Goal: Task Accomplishment & Management: Manage account settings

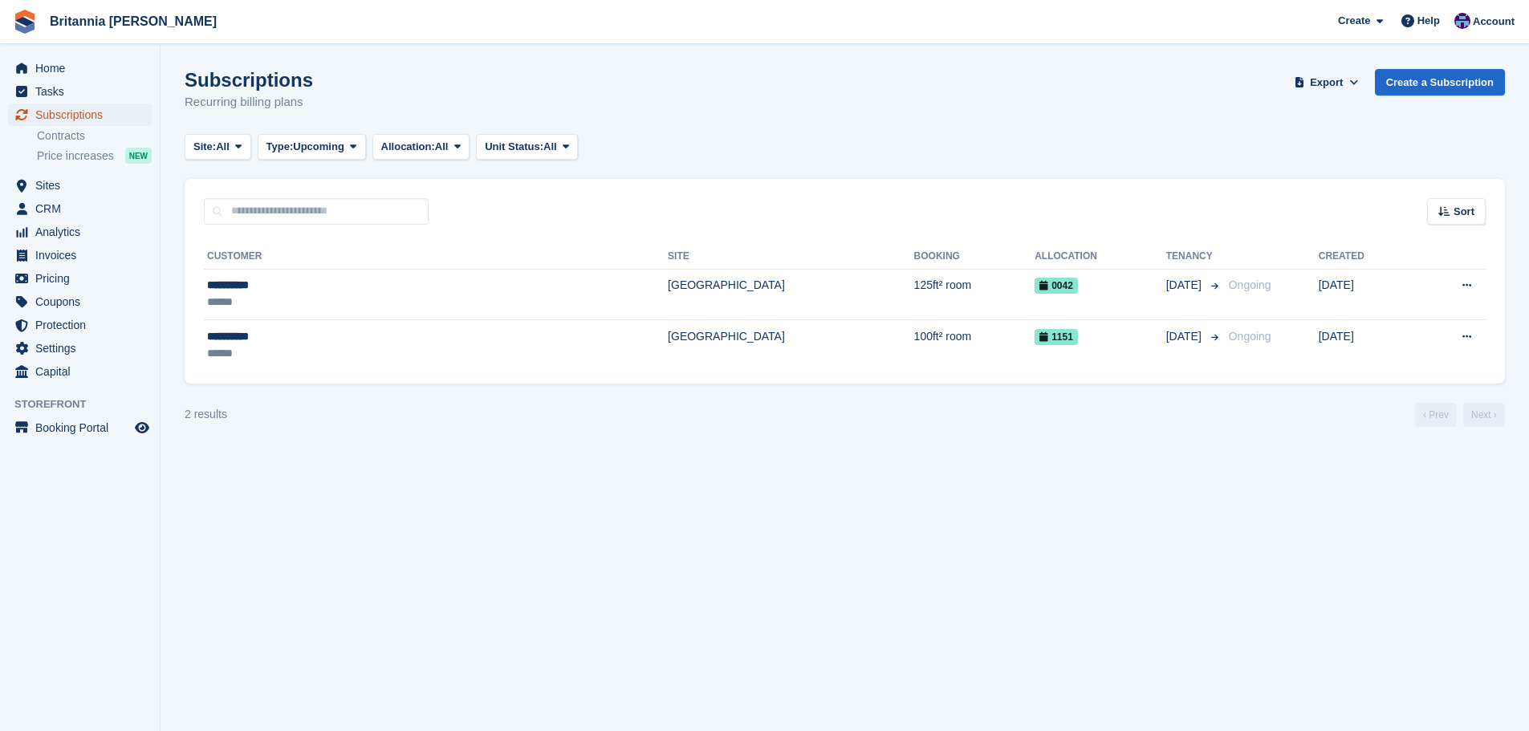
click at [113, 113] on span "Subscriptions" at bounding box center [83, 115] width 96 height 22
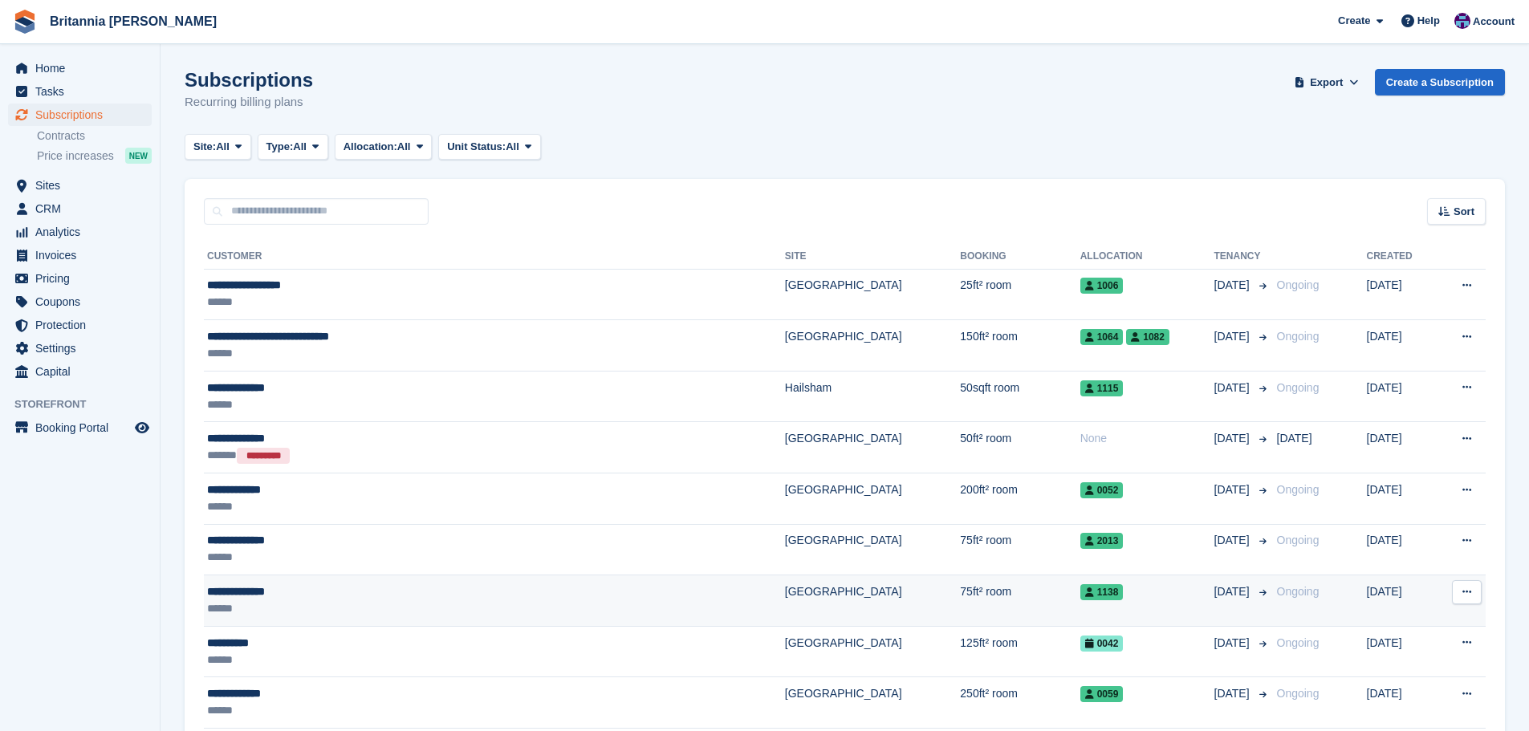
click at [287, 605] on div "******" at bounding box center [399, 608] width 384 height 17
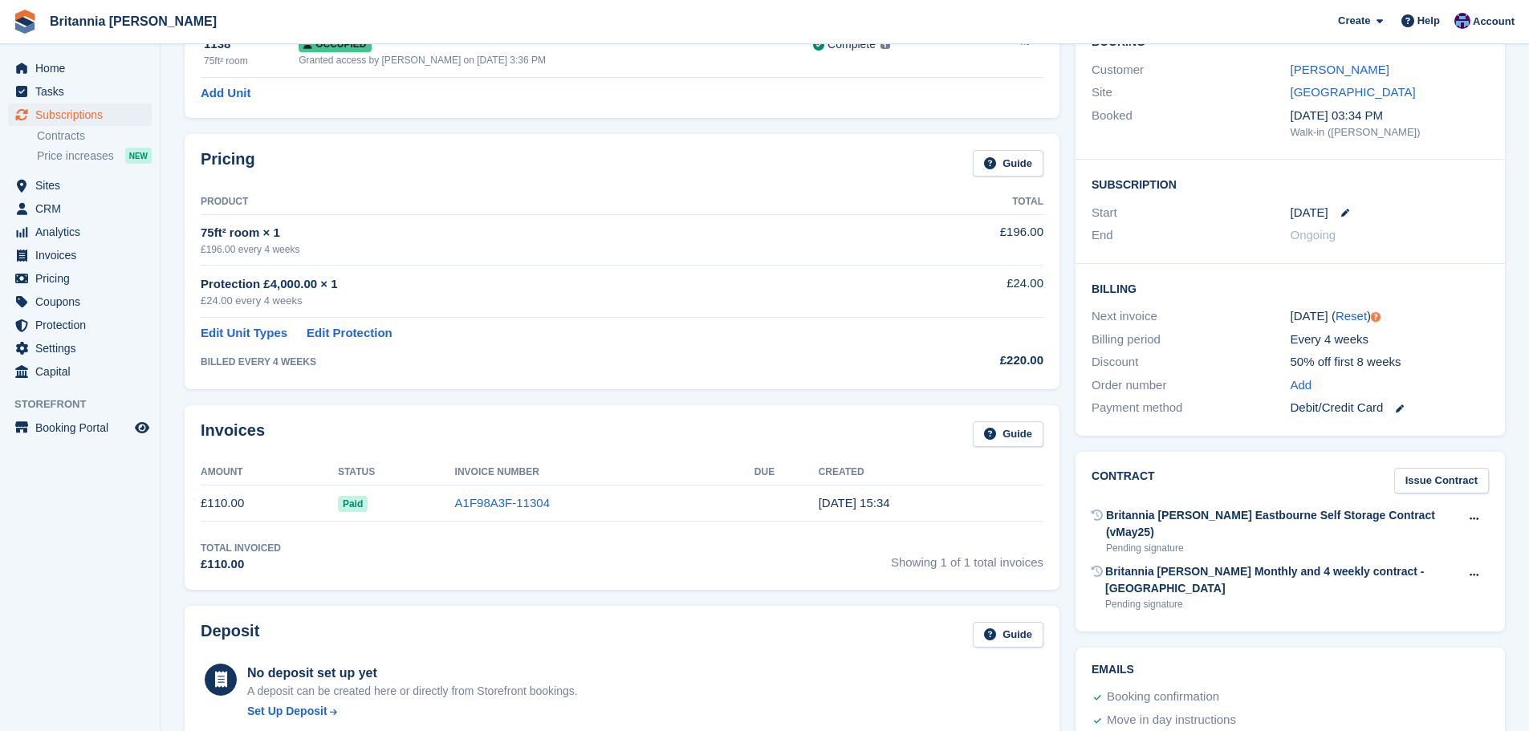
scroll to position [241, 0]
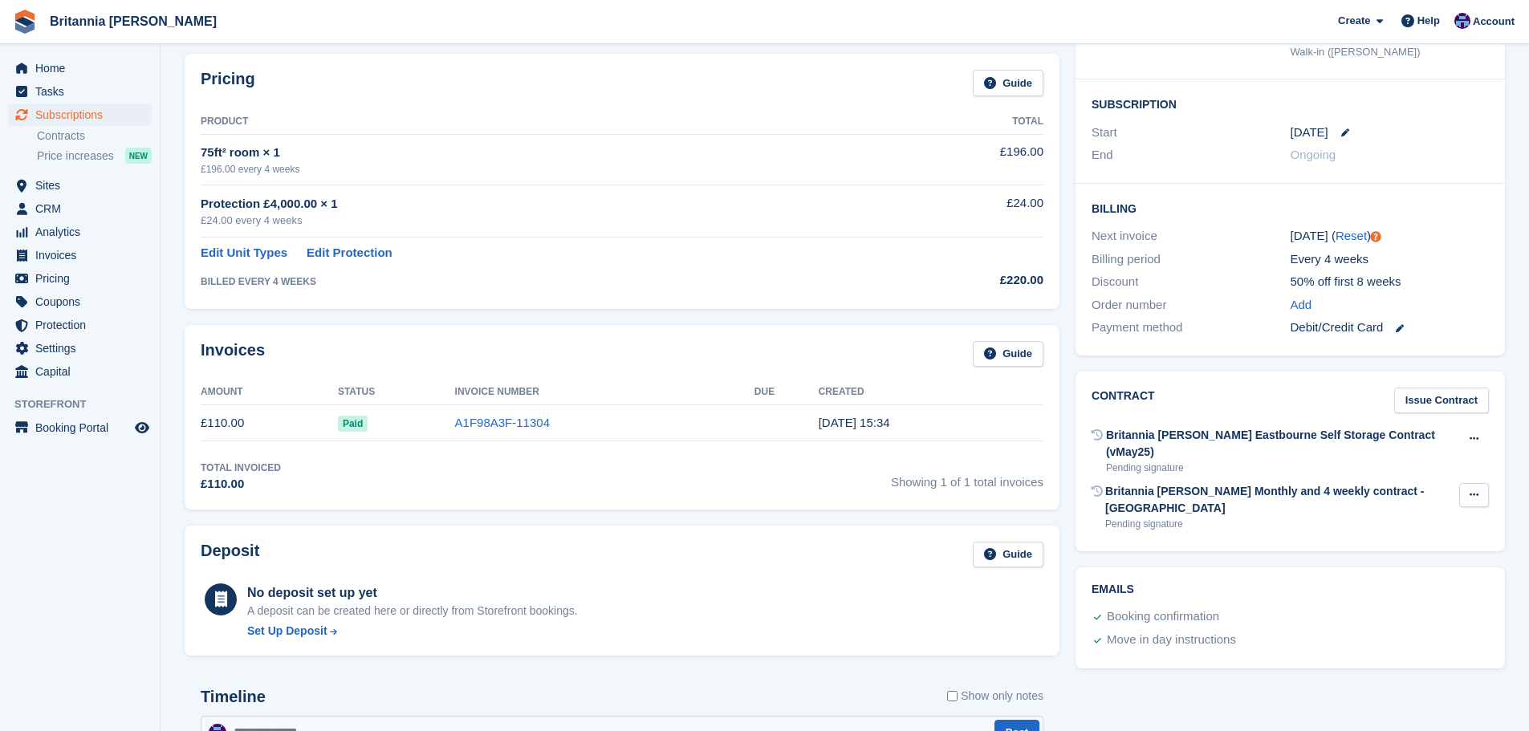
click at [1465, 483] on button at bounding box center [1474, 495] width 30 height 24
click at [1398, 516] on p "Void contract" at bounding box center [1412, 526] width 140 height 21
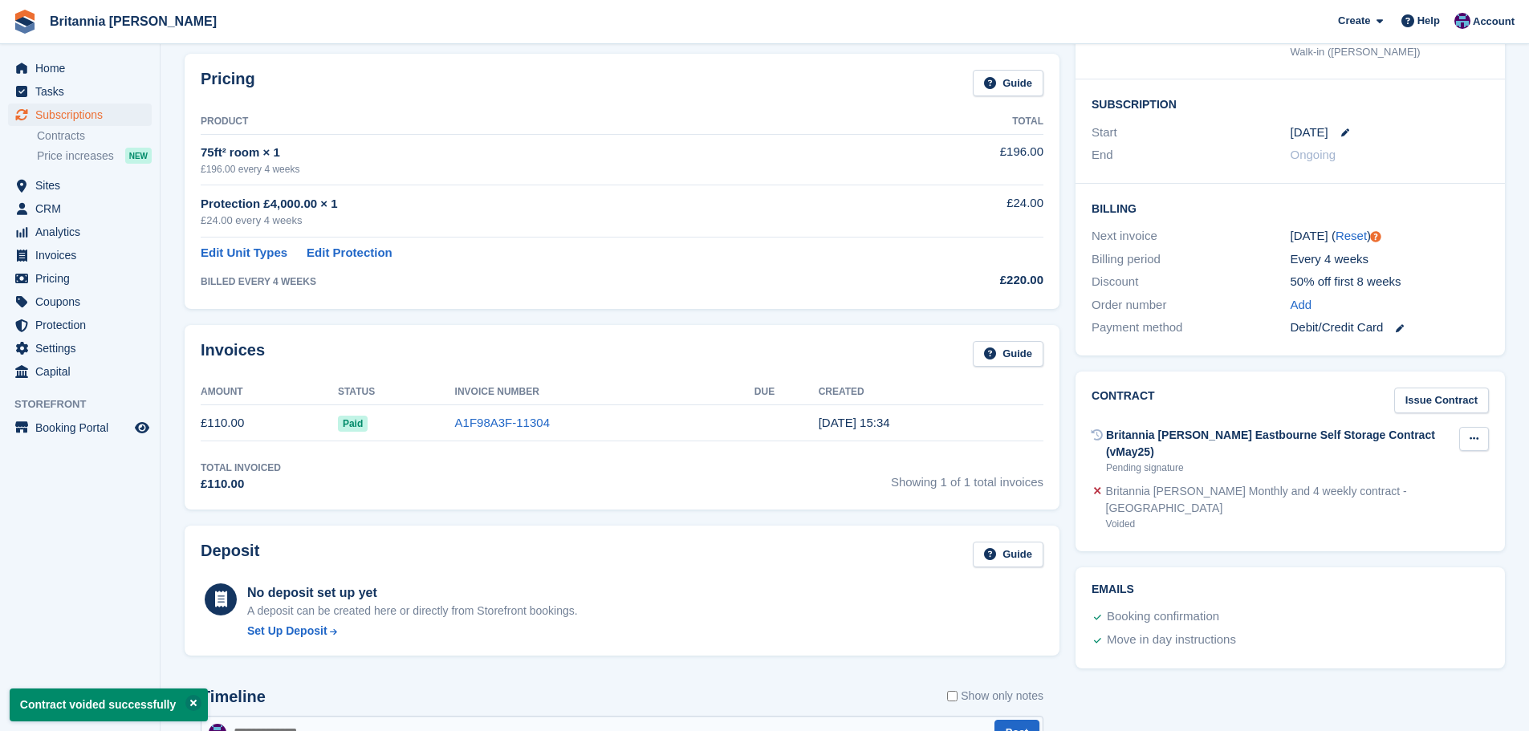
click at [1470, 444] on icon at bounding box center [1473, 438] width 9 height 10
click at [1396, 467] on p "Void contract" at bounding box center [1412, 470] width 140 height 21
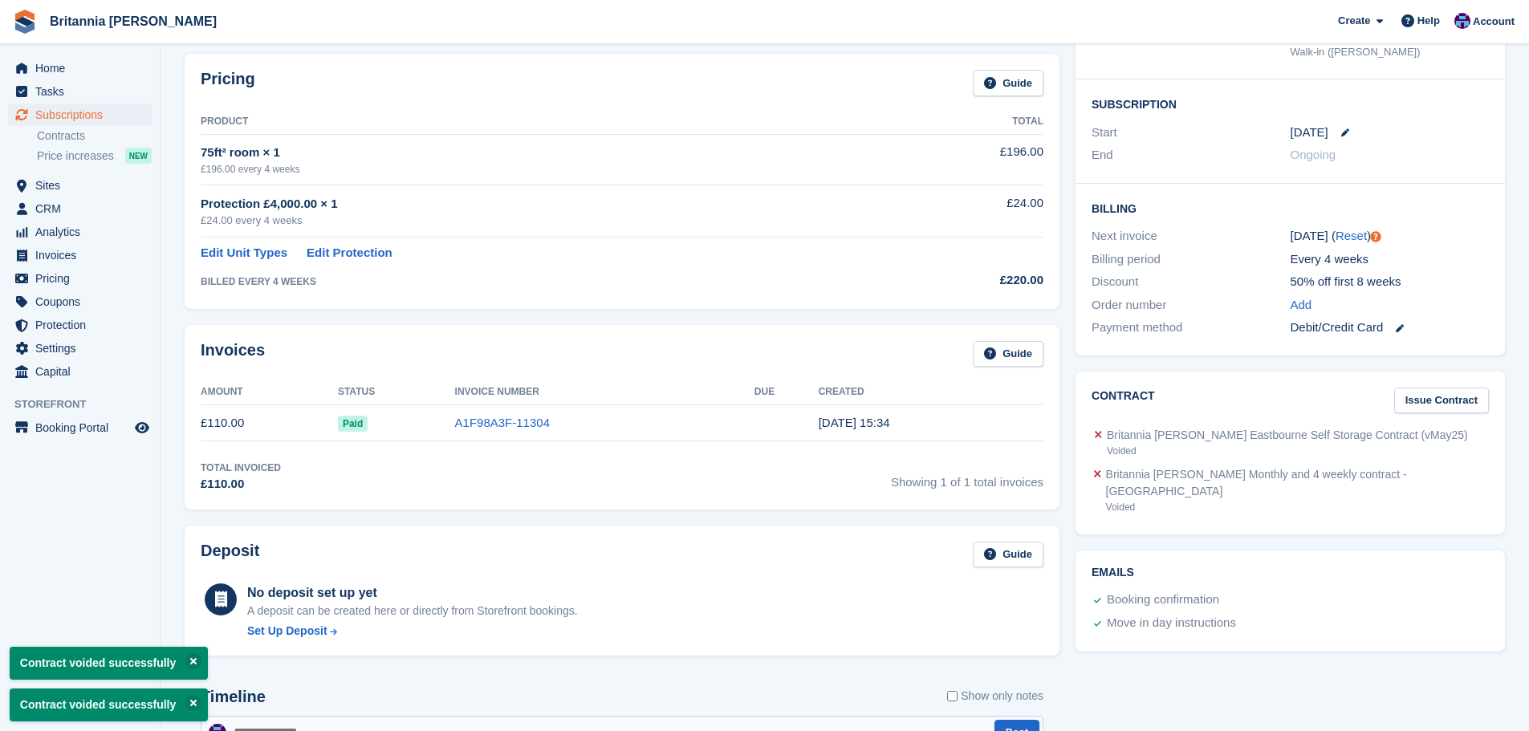
scroll to position [482, 0]
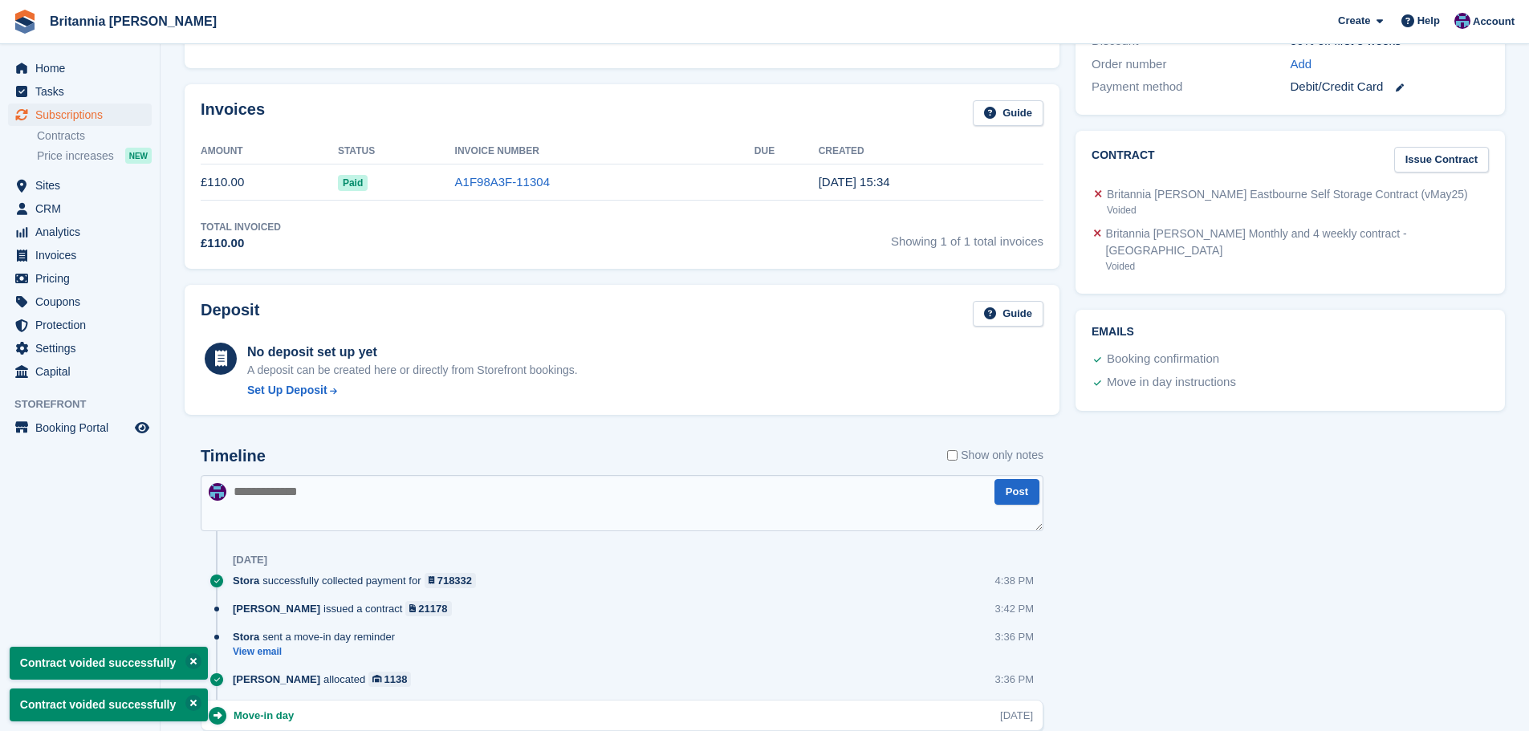
click at [441, 506] on textarea at bounding box center [622, 503] width 843 height 56
type textarea "**********"
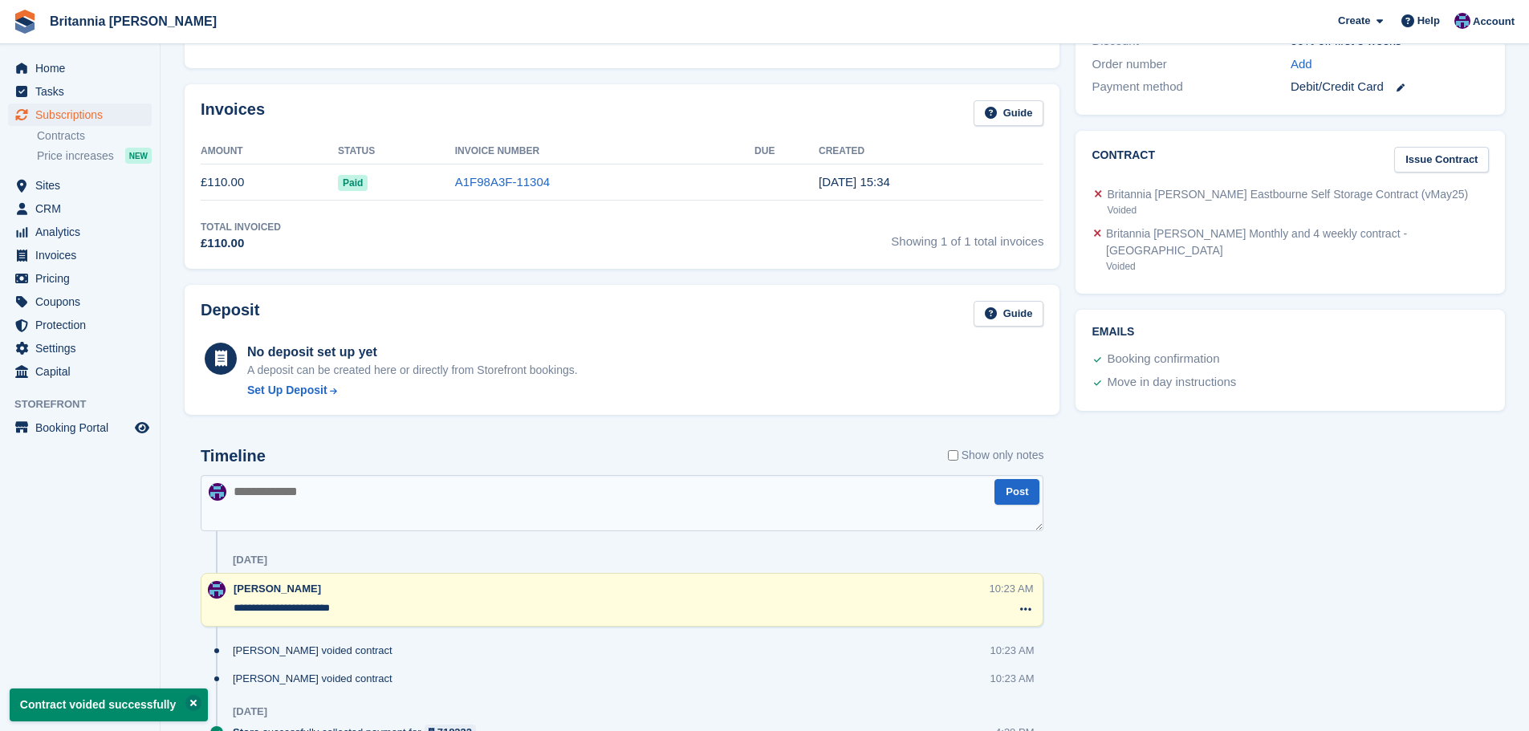
scroll to position [0, 0]
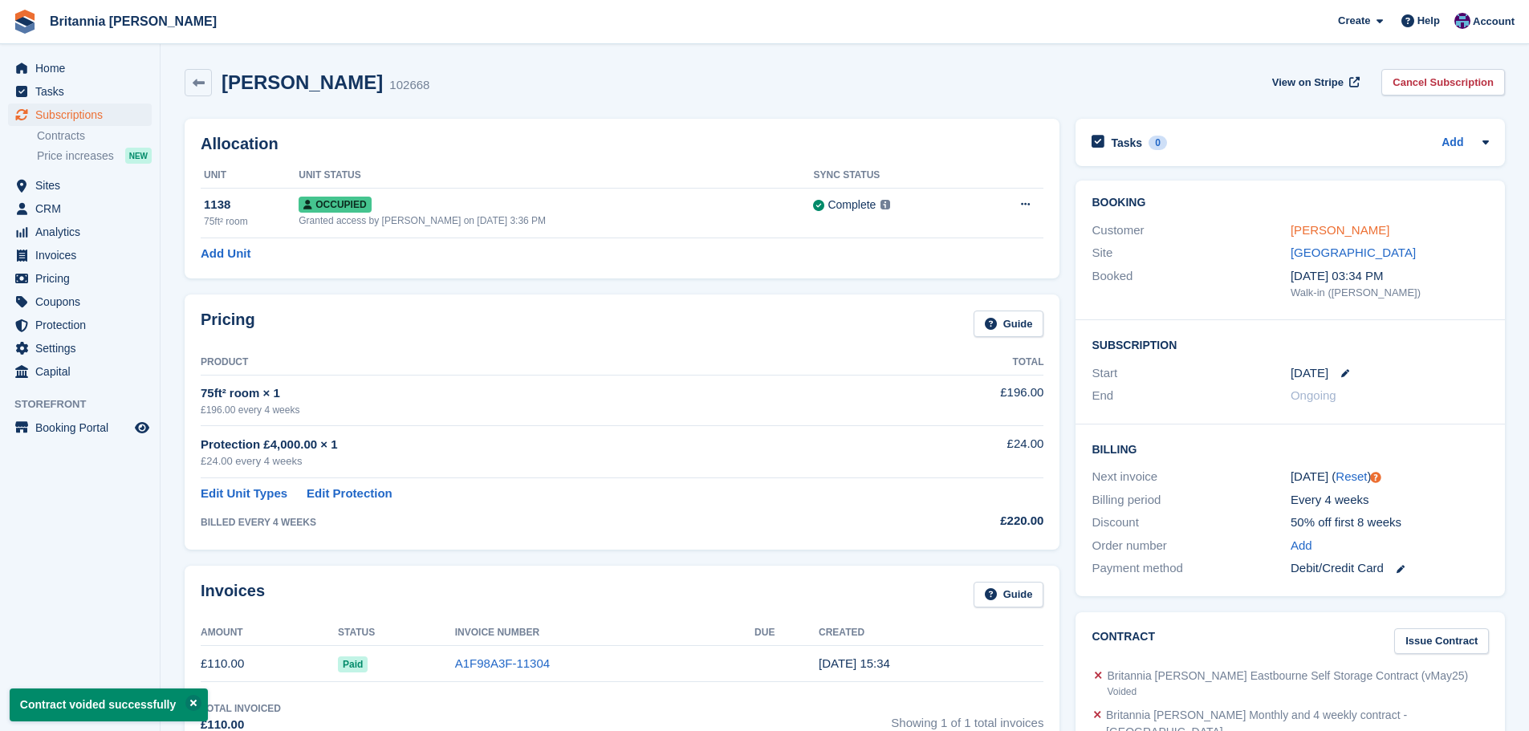
click at [1343, 228] on link "[PERSON_NAME]" at bounding box center [1339, 230] width 99 height 14
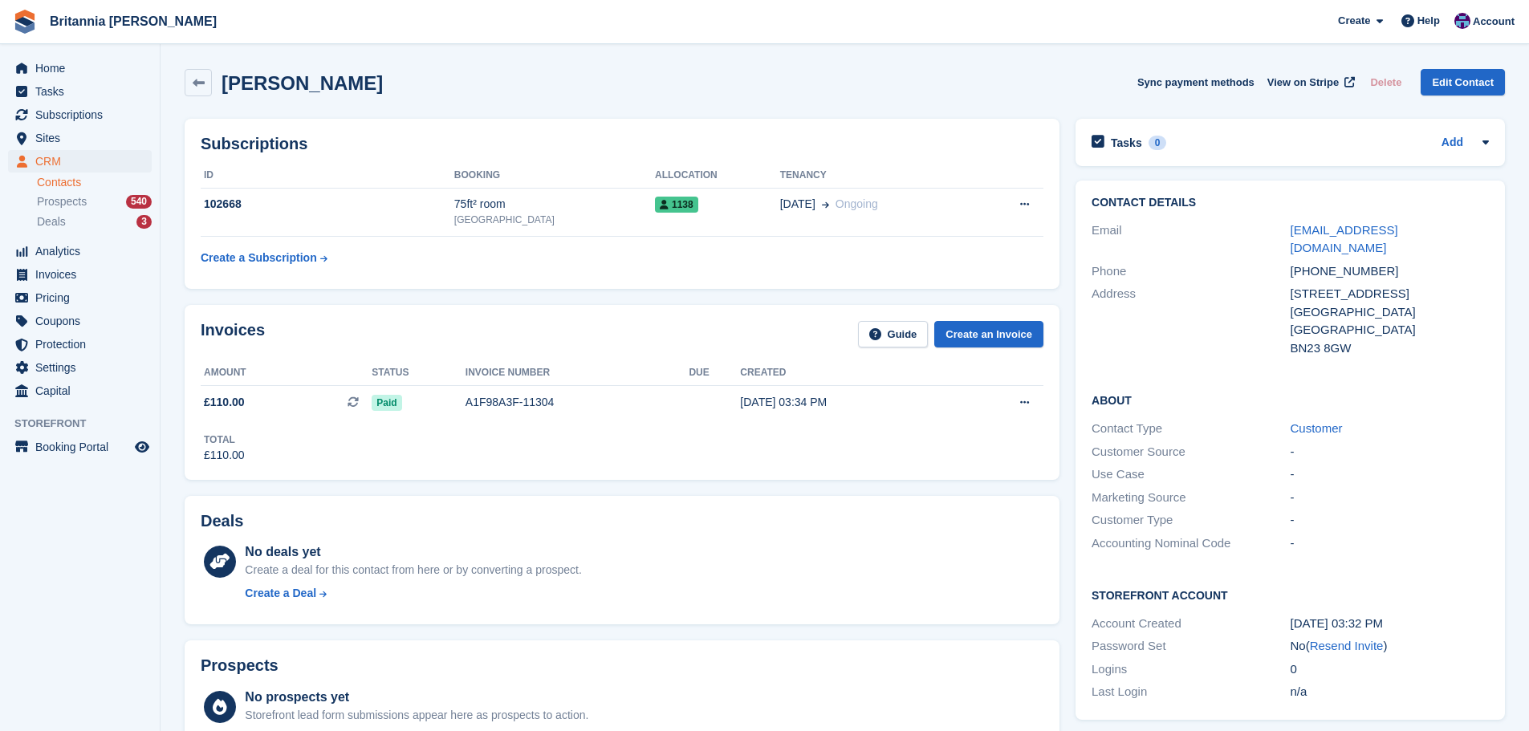
scroll to position [321, 0]
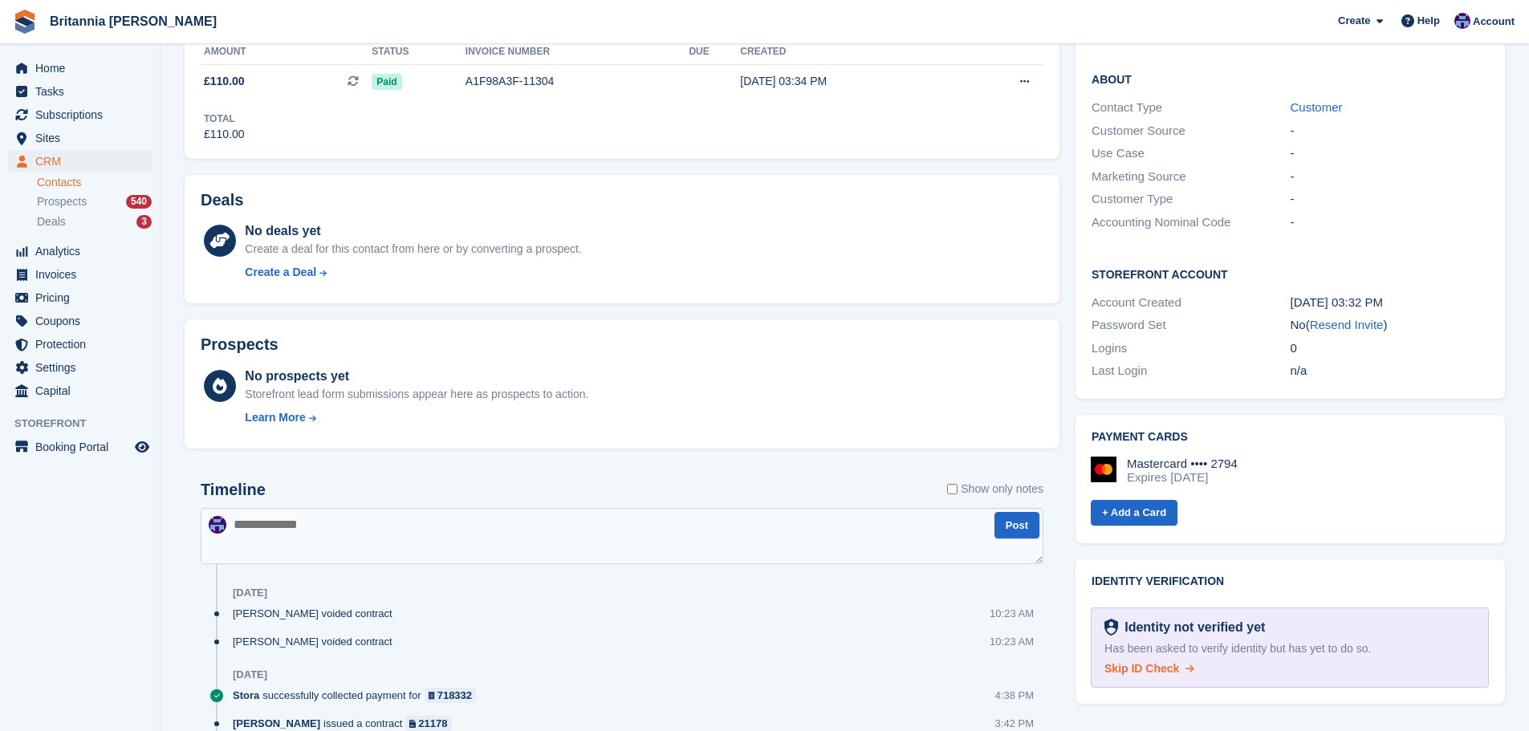
click at [1153, 642] on div "Identity not verified yet Has been asked to verify identity but has yet to do s…" at bounding box center [1290, 648] width 398 height 80
click at [1151, 662] on span "Skip ID Check" at bounding box center [1141, 668] width 75 height 13
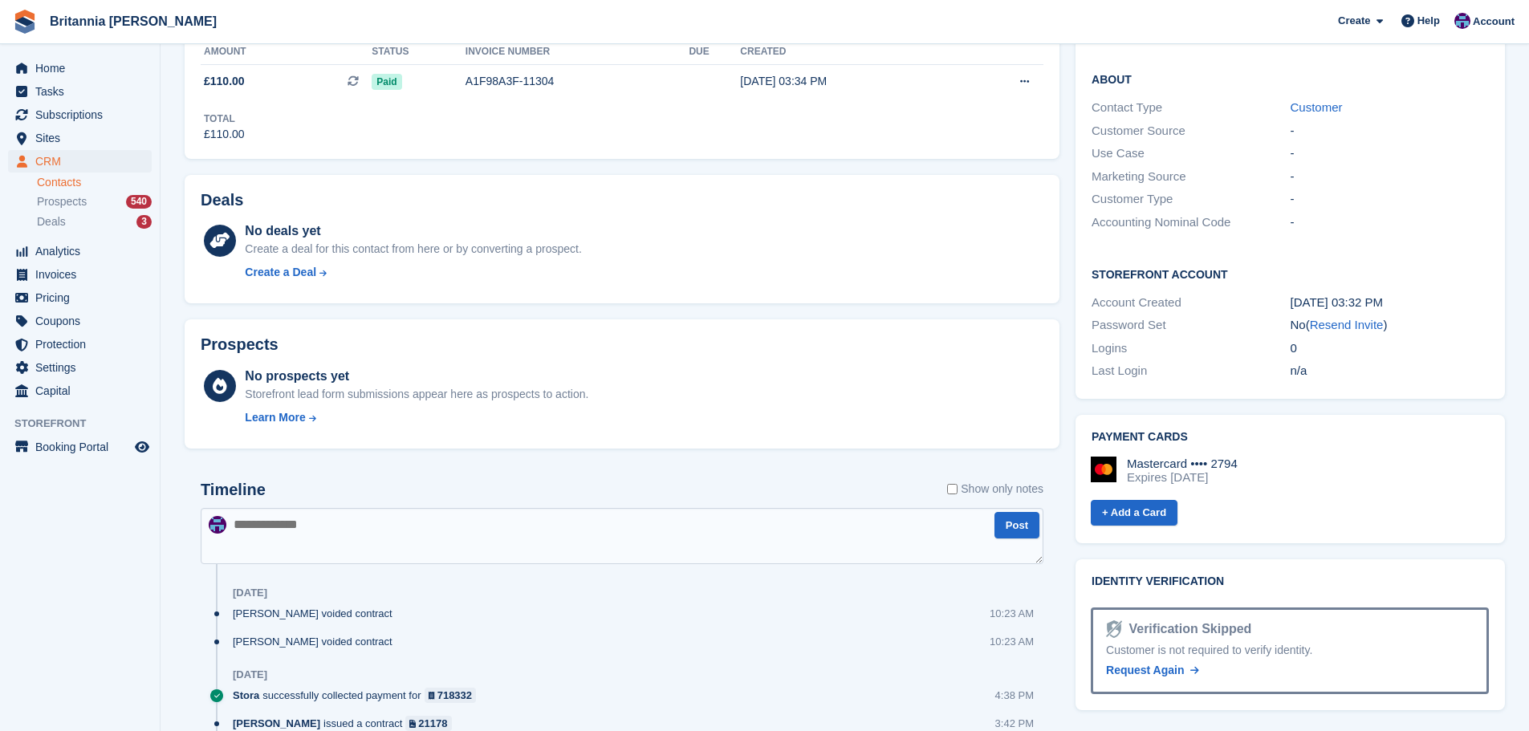
scroll to position [0, 0]
